Goal: Task Accomplishment & Management: Complete application form

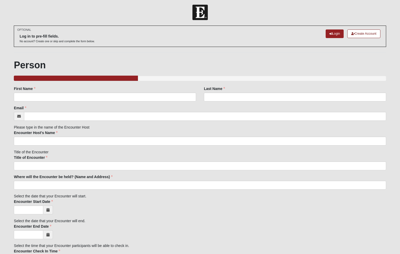
scroll to position [3, 0]
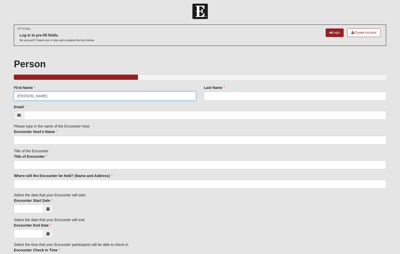
type input "[PERSON_NAME]"
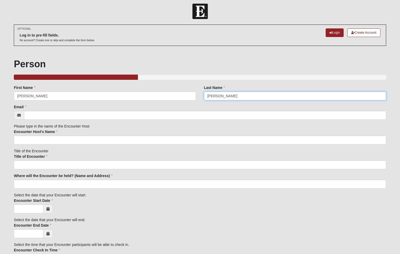
type input "[PERSON_NAME]"
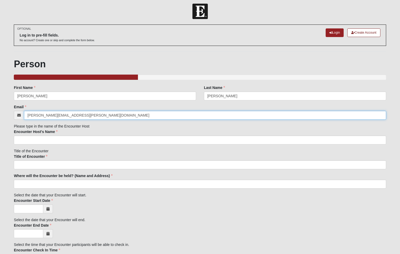
type input "[PERSON_NAME][EMAIL_ADDRESS][PERSON_NAME][DOMAIN_NAME]"
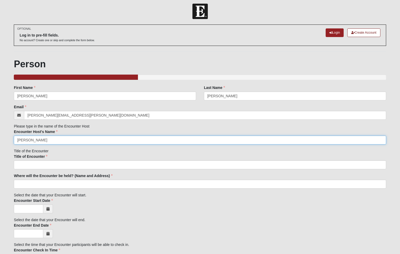
type input "[PERSON_NAME]"
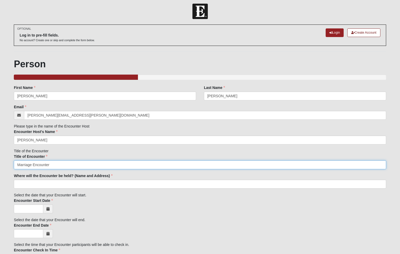
type input "Marriage Encounter"
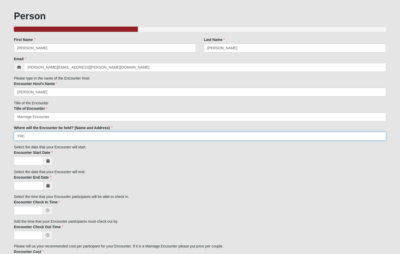
scroll to position [57, 0]
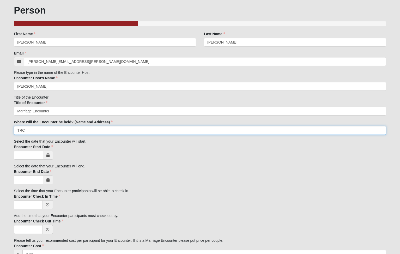
type input "TRC"
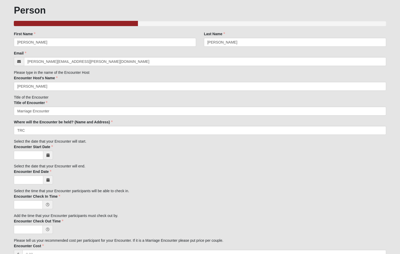
click at [48, 153] on icon at bounding box center [47, 155] width 3 height 4
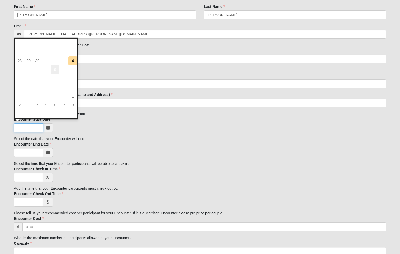
scroll to position [90, 0]
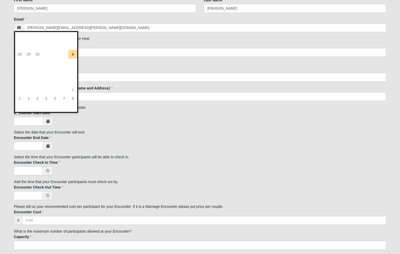
click at [49, 117] on span at bounding box center [48, 121] width 10 height 9
click at [50, 141] on span at bounding box center [48, 145] width 10 height 9
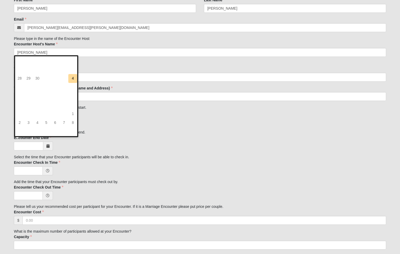
click at [84, 143] on div at bounding box center [200, 145] width 372 height 9
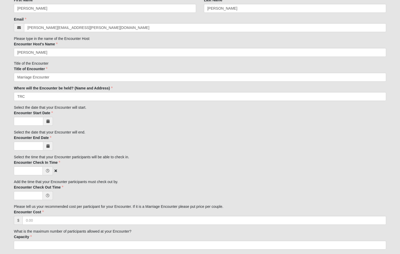
click at [51, 166] on span at bounding box center [48, 170] width 10 height 9
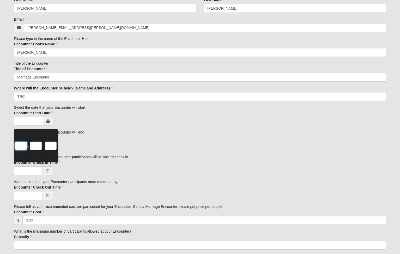
click at [20, 146] on input "text" at bounding box center [21, 145] width 12 height 8
type input "0:00 AM"
type input "0"
type input "00"
type input "AM"
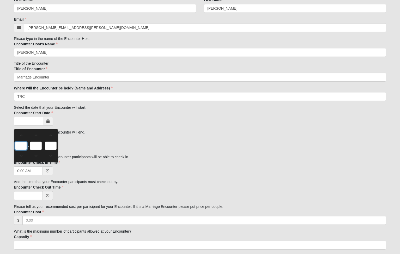
type input "4"
type input "4:00 AM"
type input "4"
click at [40, 145] on input "00" at bounding box center [36, 145] width 12 height 8
click at [52, 143] on input "AM" at bounding box center [51, 145] width 12 height 8
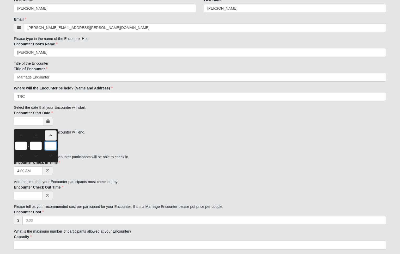
type input "p"
type input "4:00 PM"
click at [82, 173] on div "Family Member to Register First Name [PERSON_NAME] First Name is required. Last…" at bounding box center [200, 195] width 372 height 396
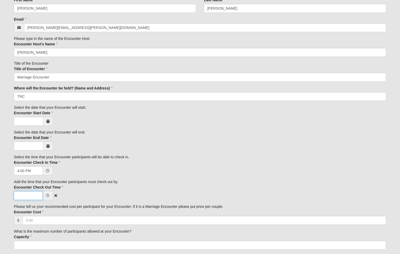
click at [38, 191] on input "Encounter Check Out Time" at bounding box center [28, 195] width 29 height 9
type input "12:00 PM"
click at [159, 192] on div "12:00 PM" at bounding box center [200, 195] width 372 height 9
click at [50, 117] on span at bounding box center [48, 121] width 10 height 9
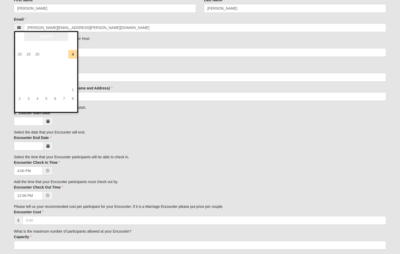
click at [57, 35] on th "[DATE]" at bounding box center [46, 36] width 44 height 9
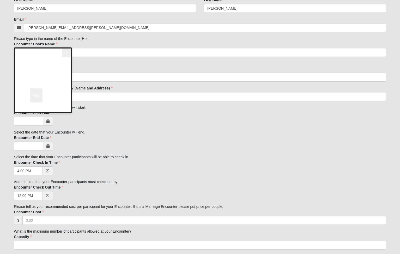
click at [65, 53] on th "»" at bounding box center [66, 52] width 9 height 9
click at [39, 54] on th "2026" at bounding box center [43, 52] width 38 height 9
click at [62, 81] on span "2026" at bounding box center [63, 80] width 13 height 14
click at [37, 97] on span "Oct" at bounding box center [36, 95] width 13 height 14
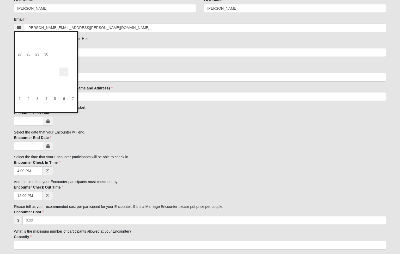
click at [62, 72] on td "16" at bounding box center [63, 71] width 9 height 9
type input "[DATE]"
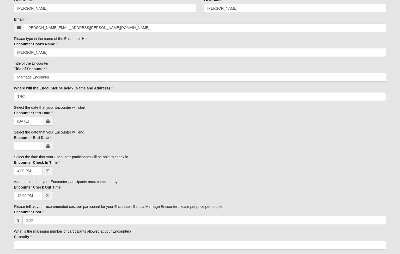
click at [49, 144] on icon at bounding box center [47, 146] width 3 height 4
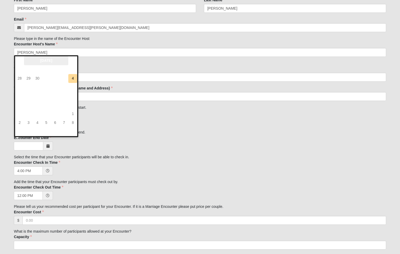
click at [57, 60] on th "[DATE]" at bounding box center [46, 60] width 44 height 9
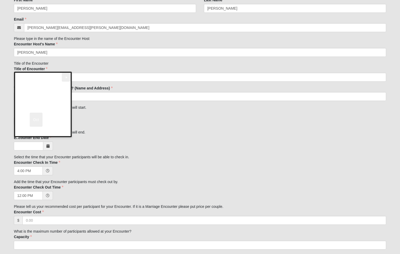
click at [64, 78] on th "»" at bounding box center [66, 77] width 9 height 9
click at [39, 120] on span "Oct" at bounding box center [36, 120] width 13 height 14
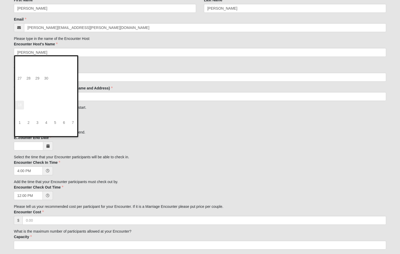
click at [21, 105] on td "18" at bounding box center [19, 105] width 9 height 9
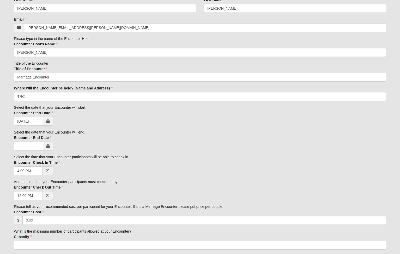
type input "[DATE]"
click at [84, 135] on div "Encounter End Date [DATE] Encounter End Date is required." at bounding box center [200, 142] width 372 height 15
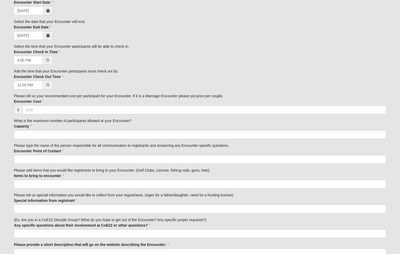
scroll to position [201, 0]
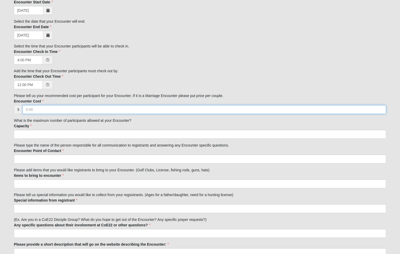
click at [84, 105] on input "Encounter Cost" at bounding box center [203, 109] width 363 height 9
type input "5"
type input "750.00"
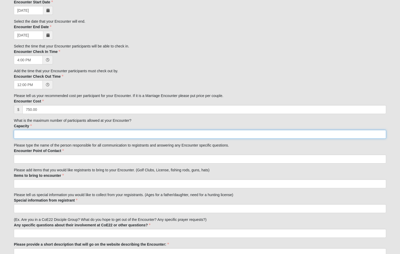
click at [79, 130] on input "Capacity" at bounding box center [200, 134] width 372 height 9
type input "40 (20 couples)"
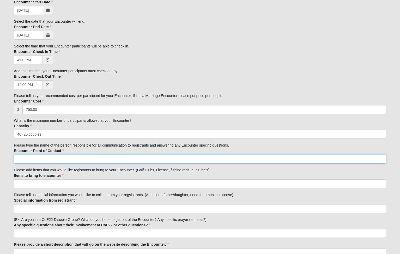
click at [77, 154] on input "Encounter Point of Contact" at bounding box center [200, 158] width 372 height 9
type input "[PERSON_NAME]"
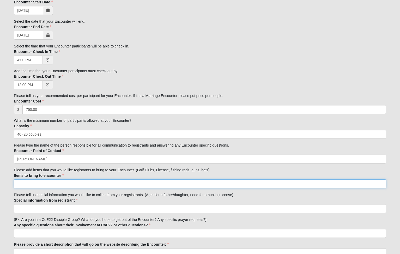
click at [61, 179] on input "Items to bring to encounter" at bounding box center [200, 183] width 372 height 9
click at [40, 179] on input "Same as last year" at bounding box center [200, 183] width 372 height 9
type input "Same as last year"
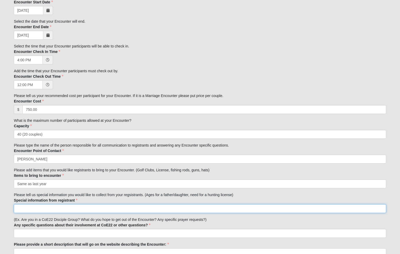
click at [36, 204] on input "Special information from registrant" at bounding box center [200, 208] width 372 height 9
paste input "Same as last year"
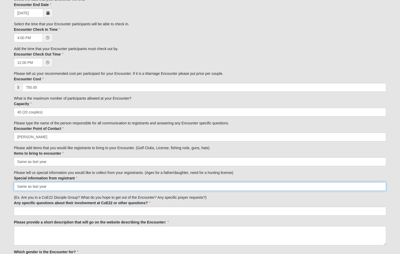
scroll to position [238, 0]
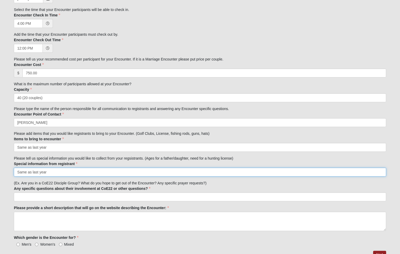
type input "Same as last year"
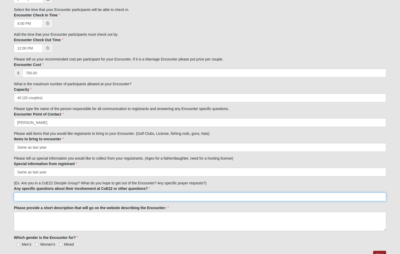
click at [40, 192] on input "Any specific questions about their involvement at CoE22 or other questions?" at bounding box center [200, 196] width 372 height 9
paste input "Same as last year"
type input "Same as last year"
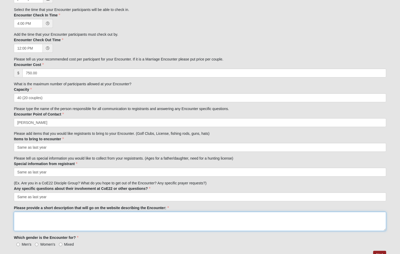
click at [41, 213] on textarea "Please provide a short description that will go on the website describing the E…" at bounding box center [200, 221] width 372 height 19
paste textarea "Same as last year"
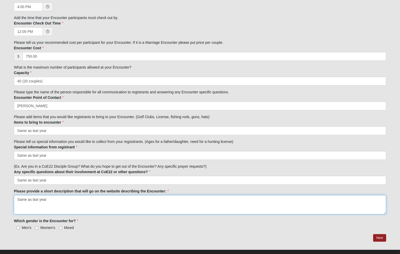
scroll to position [254, 0]
type textarea "Same as last year"
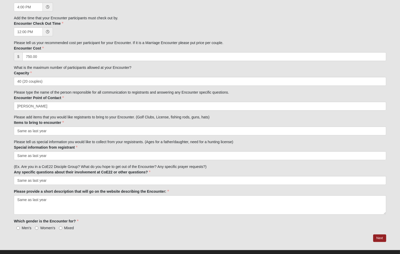
click at [61, 226] on input "Mixed" at bounding box center [60, 227] width 3 height 3
radio input "true"
click at [378, 234] on link "Next" at bounding box center [379, 238] width 13 height 8
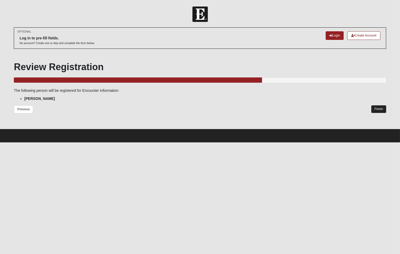
click at [379, 107] on link "Finish" at bounding box center [378, 109] width 15 height 8
